Goal: Task Accomplishment & Management: Complete application form

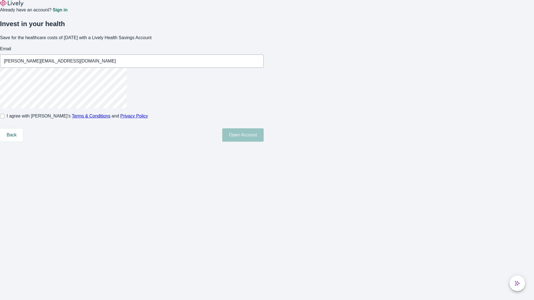
click at [4, 119] on input "I agree with Lively’s Terms & Conditions and Privacy Policy" at bounding box center [2, 116] width 4 height 4
checkbox input "true"
click at [264, 142] on button "Open Account" at bounding box center [242, 135] width 41 height 13
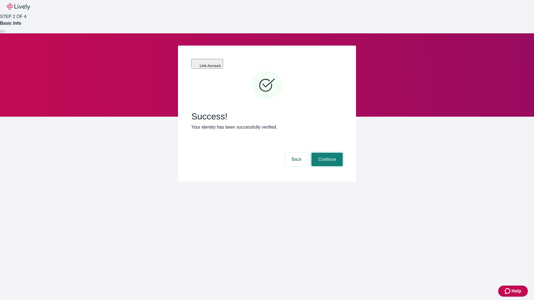
click at [326, 153] on button "Continue" at bounding box center [327, 159] width 31 height 13
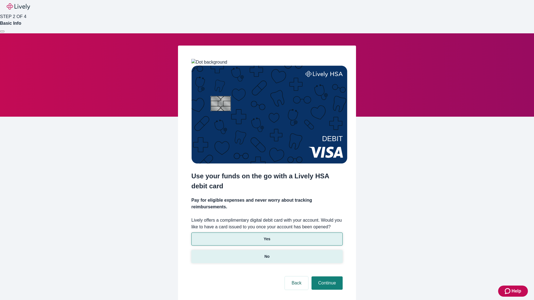
click at [267, 254] on p "No" at bounding box center [267, 257] width 5 height 6
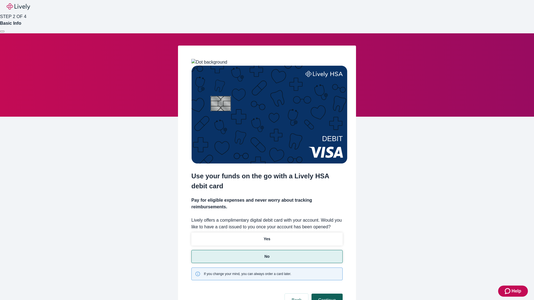
click at [326, 294] on button "Continue" at bounding box center [327, 300] width 31 height 13
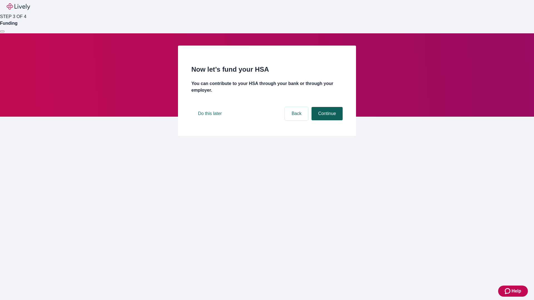
click at [326, 120] on button "Continue" at bounding box center [327, 113] width 31 height 13
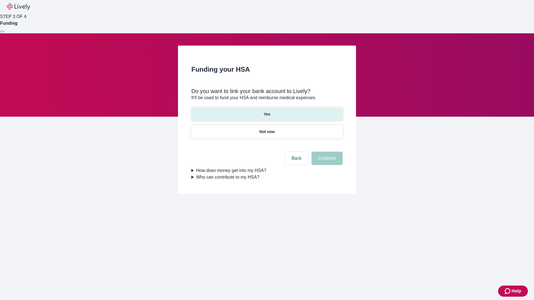
click at [267, 112] on p "Yes" at bounding box center [267, 115] width 7 height 6
click at [326, 152] on button "Continue" at bounding box center [327, 158] width 31 height 13
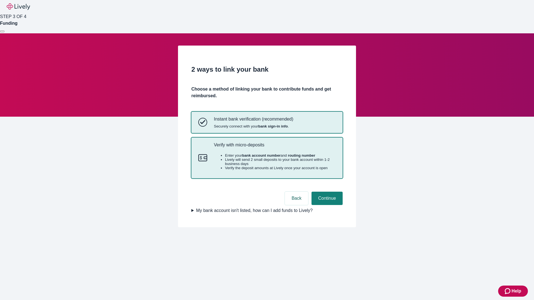
click at [275, 148] on p "Verify with micro-deposits" at bounding box center [275, 144] width 122 height 5
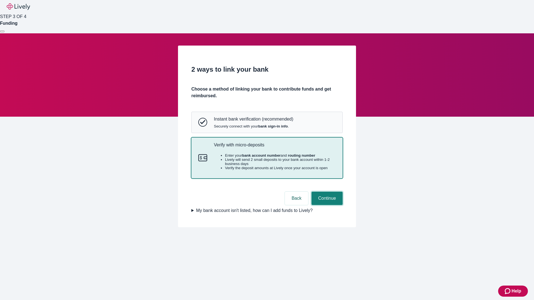
click at [326, 205] on button "Continue" at bounding box center [327, 198] width 31 height 13
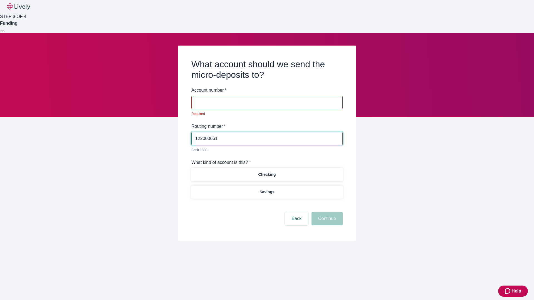
type input "122000661"
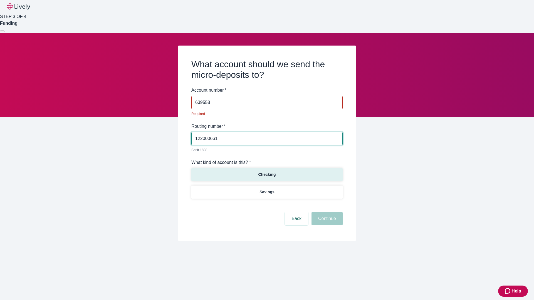
type input "639558"
click at [267, 172] on p "Checking" at bounding box center [267, 175] width 18 height 6
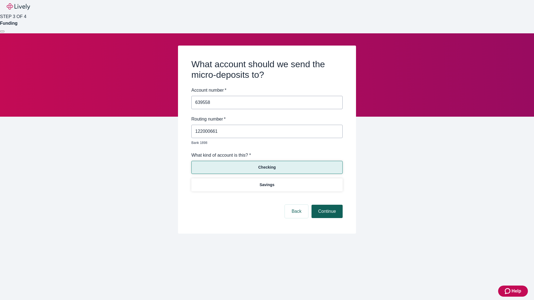
click at [326, 205] on button "Continue" at bounding box center [327, 211] width 31 height 13
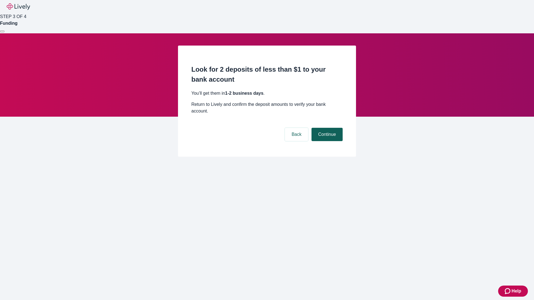
click at [326, 128] on button "Continue" at bounding box center [327, 134] width 31 height 13
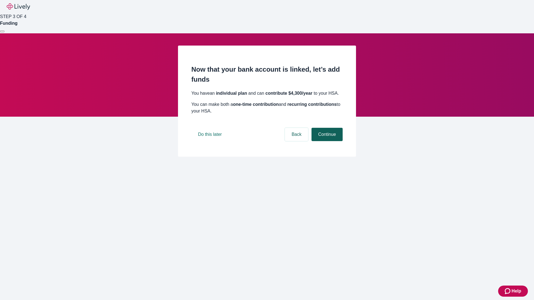
click at [326, 141] on button "Continue" at bounding box center [327, 134] width 31 height 13
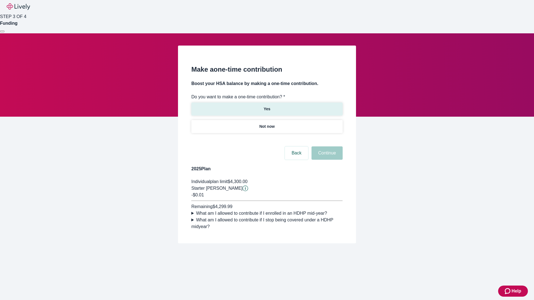
click at [267, 106] on p "Yes" at bounding box center [267, 109] width 7 height 6
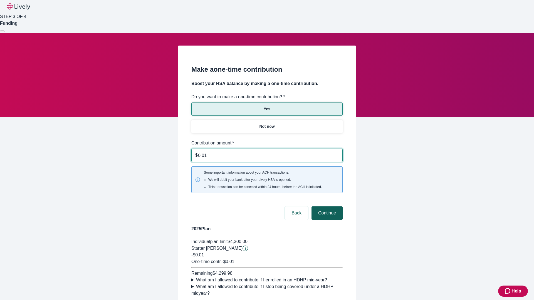
type input "0.01"
click at [326, 207] on button "Continue" at bounding box center [327, 213] width 31 height 13
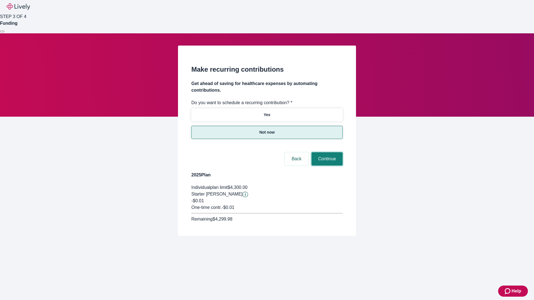
click at [326, 152] on button "Continue" at bounding box center [327, 158] width 31 height 13
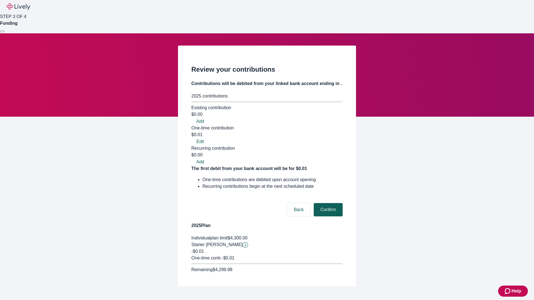
click at [327, 203] on button "Confirm" at bounding box center [328, 209] width 29 height 13
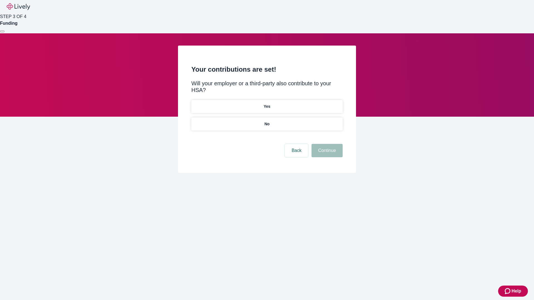
click at [267, 121] on p "No" at bounding box center [267, 124] width 5 height 6
click at [326, 144] on button "Continue" at bounding box center [327, 150] width 31 height 13
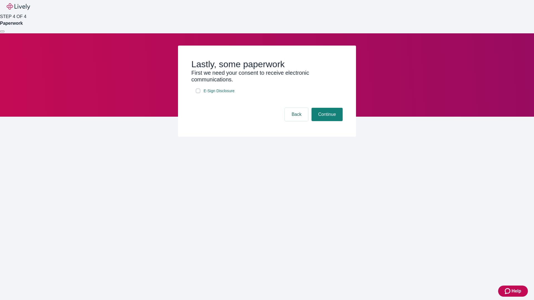
click at [198, 93] on input "E-Sign Disclosure" at bounding box center [198, 91] width 4 height 4
checkbox input "true"
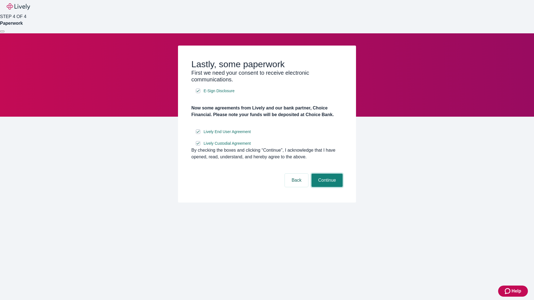
click at [326, 187] on button "Continue" at bounding box center [327, 180] width 31 height 13
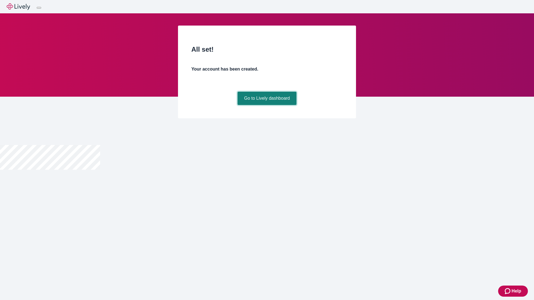
click at [267, 105] on link "Go to Lively dashboard" at bounding box center [267, 98] width 59 height 13
